Goal: Task Accomplishment & Management: Use online tool/utility

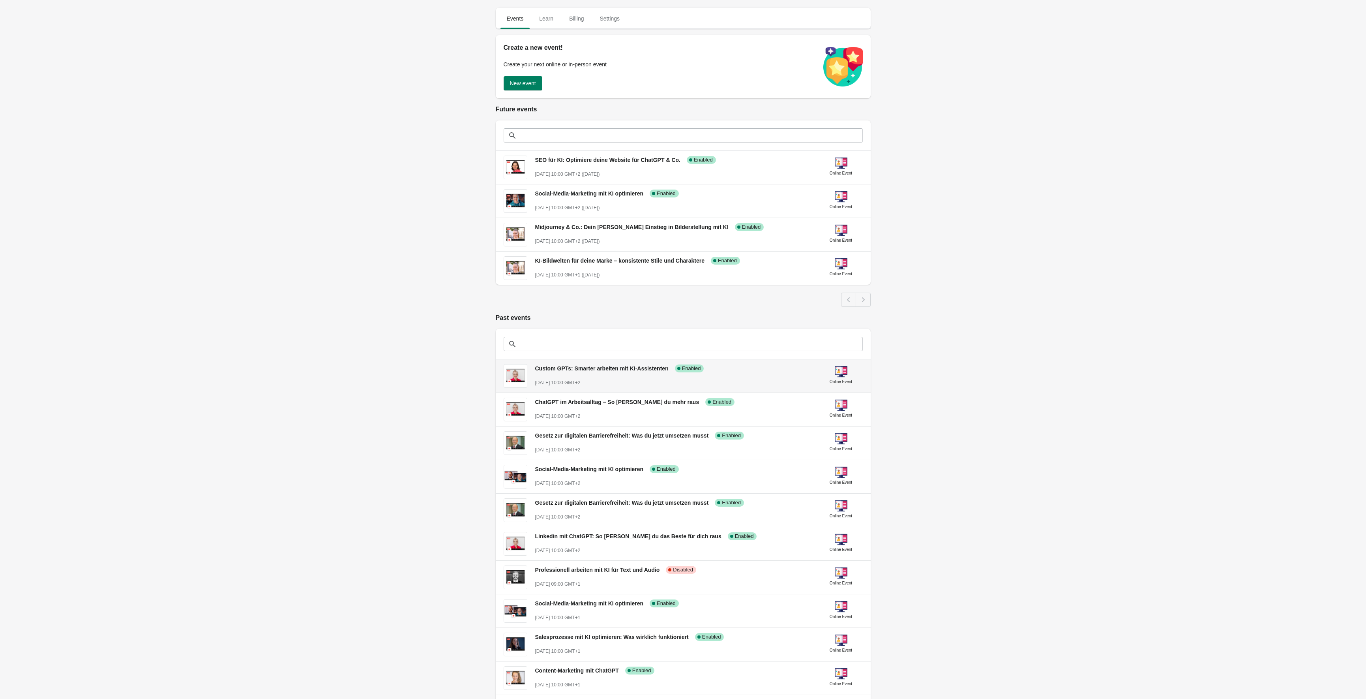
click at [592, 366] on span "Custom GPTs: Smarter arbeiten mit KI-Assistenten" at bounding box center [601, 368] width 133 height 6
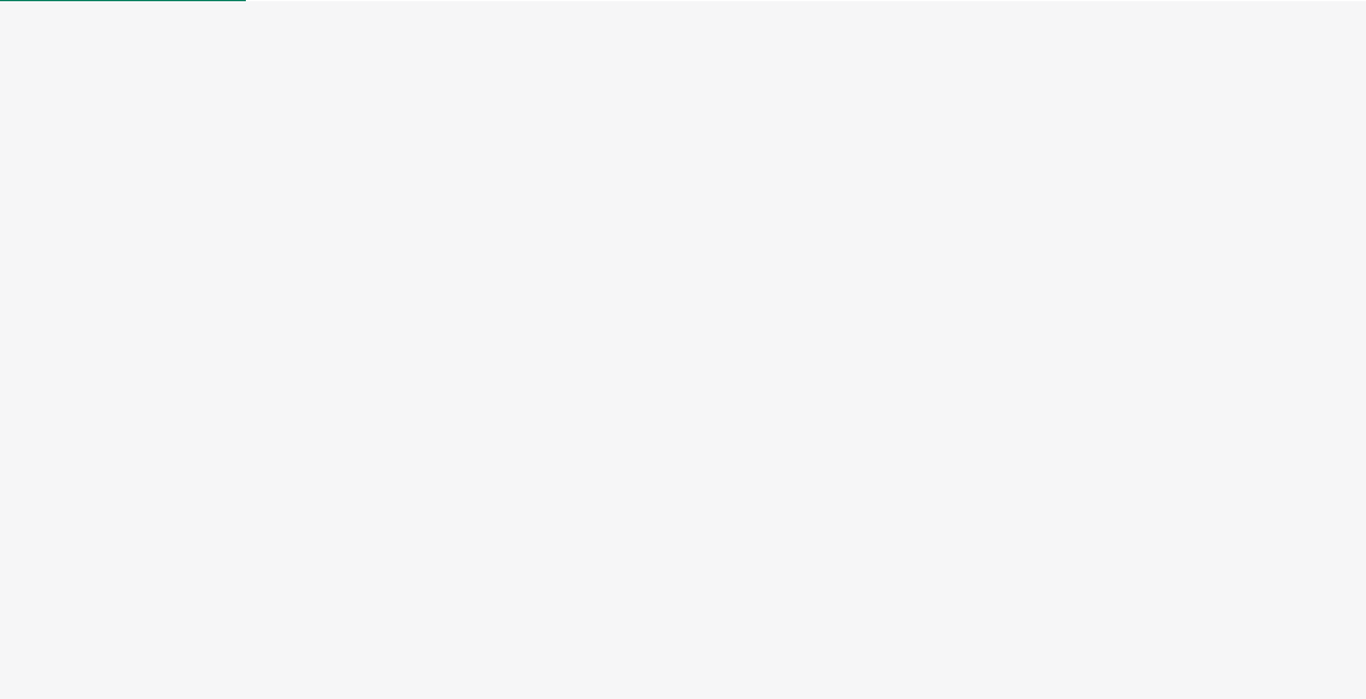
select select "US"
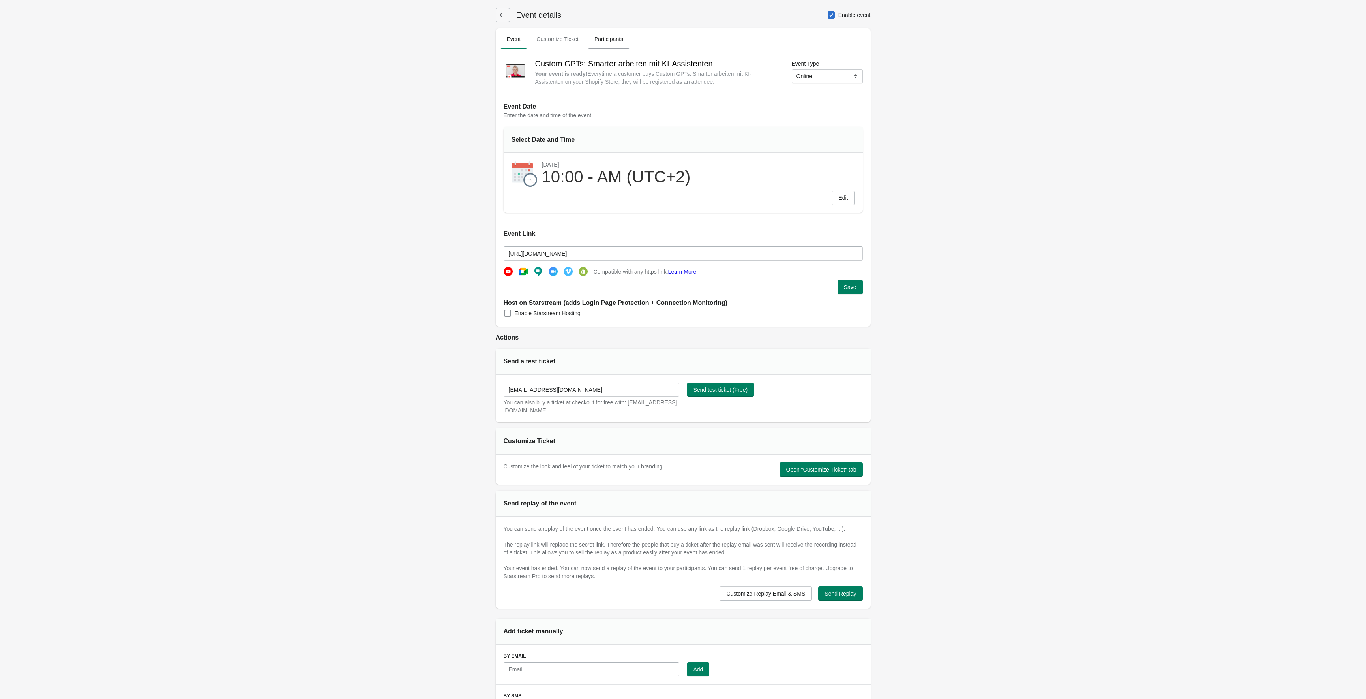
click at [615, 30] on button "Participants" at bounding box center [609, 39] width 45 height 21
select select "US"
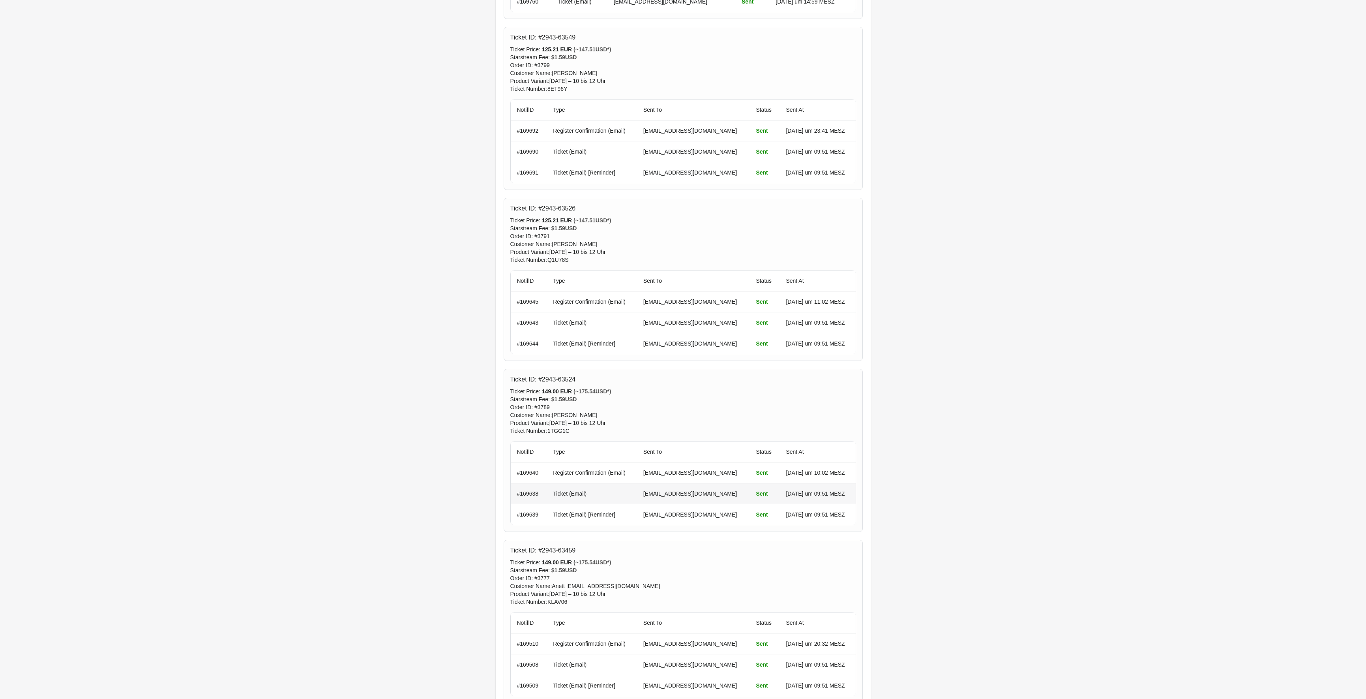
scroll to position [2177, 0]
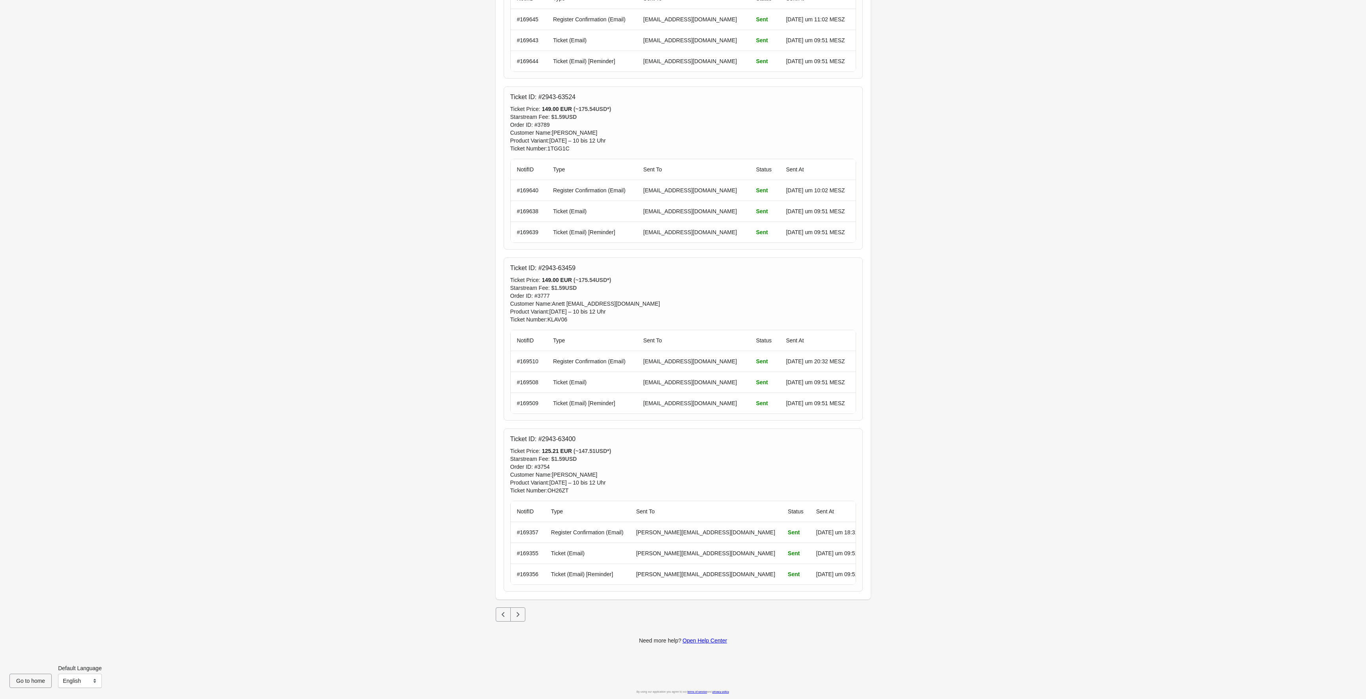
click at [522, 615] on button "Next" at bounding box center [517, 614] width 15 height 14
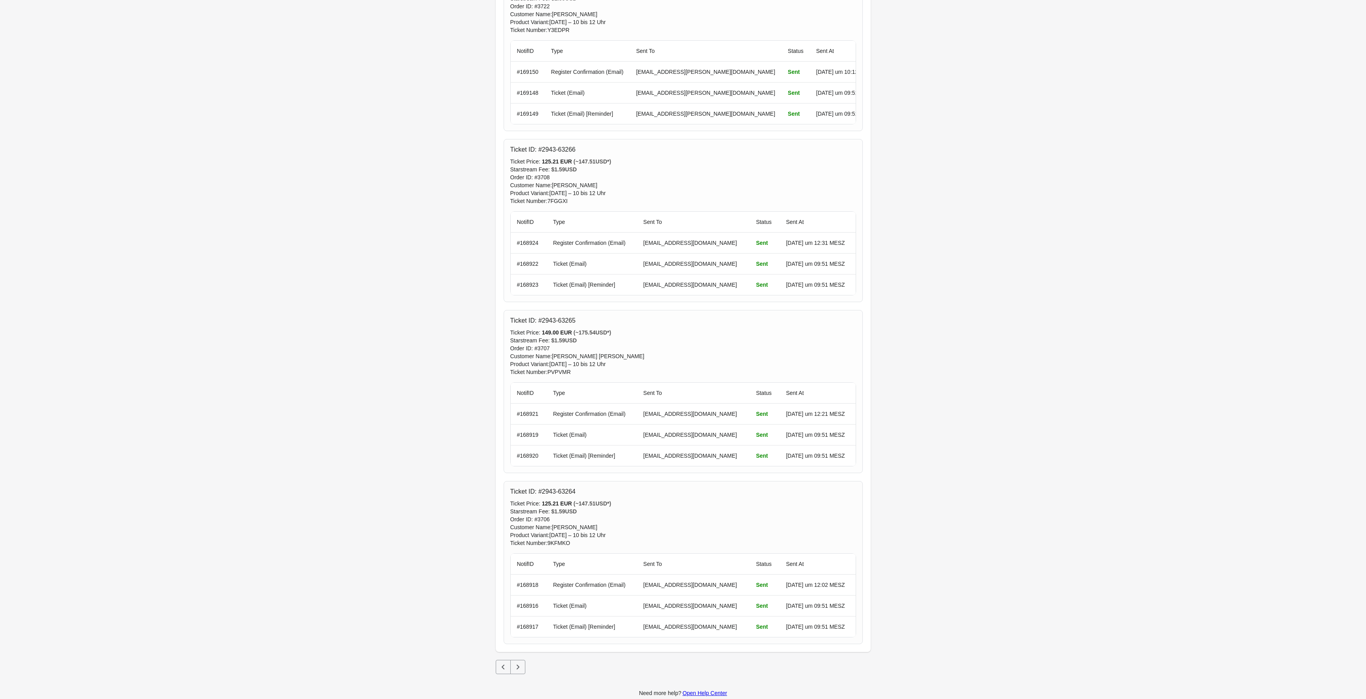
scroll to position [2251, 0]
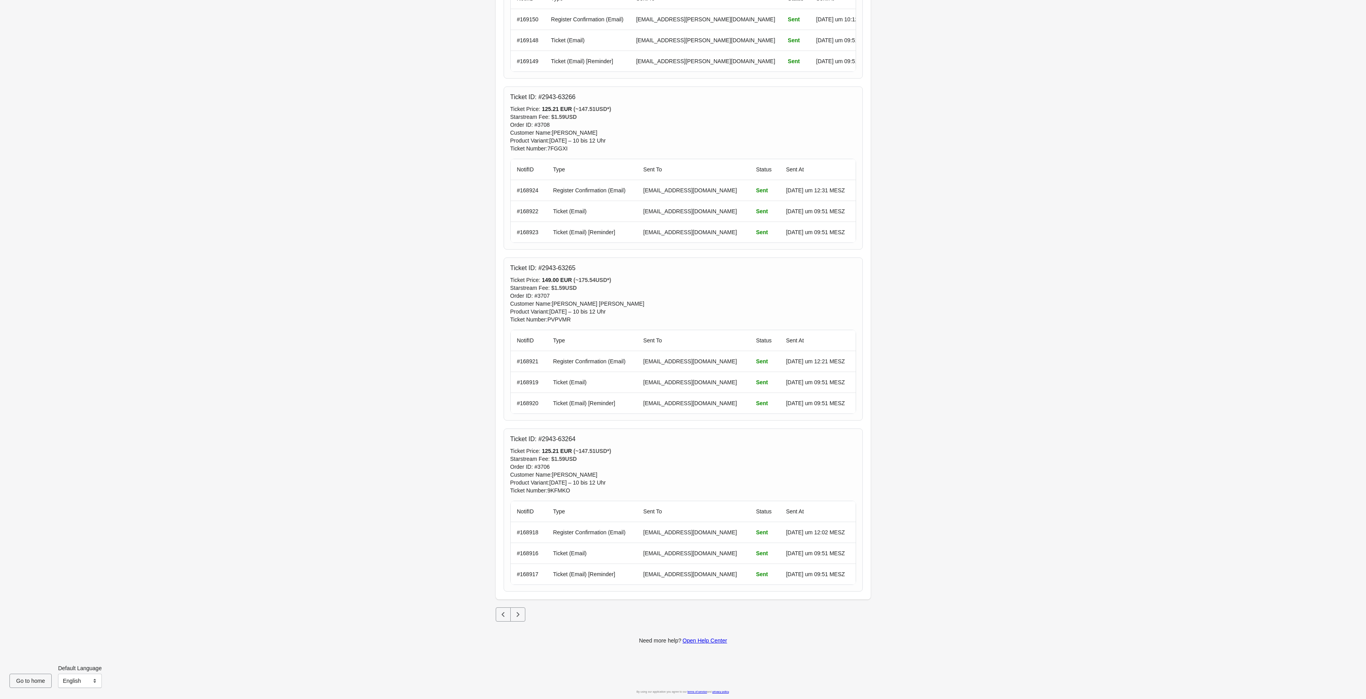
click at [519, 614] on icon "Next" at bounding box center [517, 614] width 3 height 5
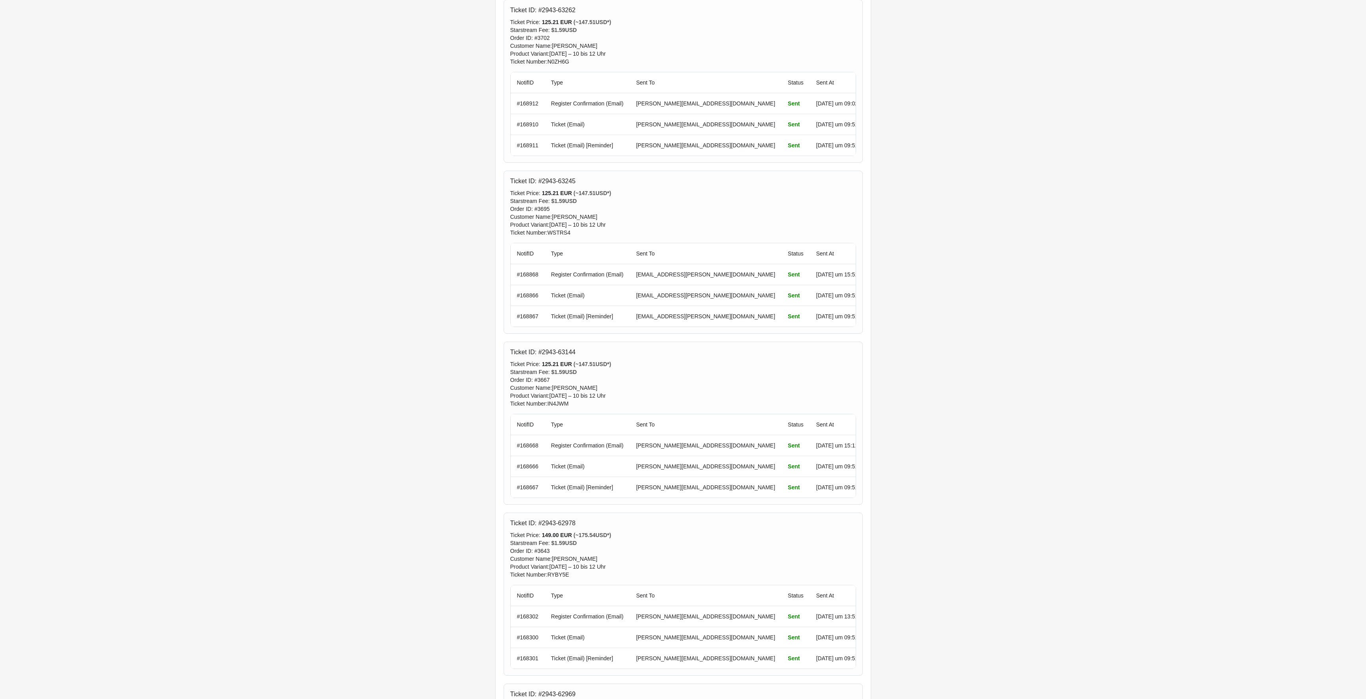
scroll to position [0, 0]
